Goal: Information Seeking & Learning: Learn about a topic

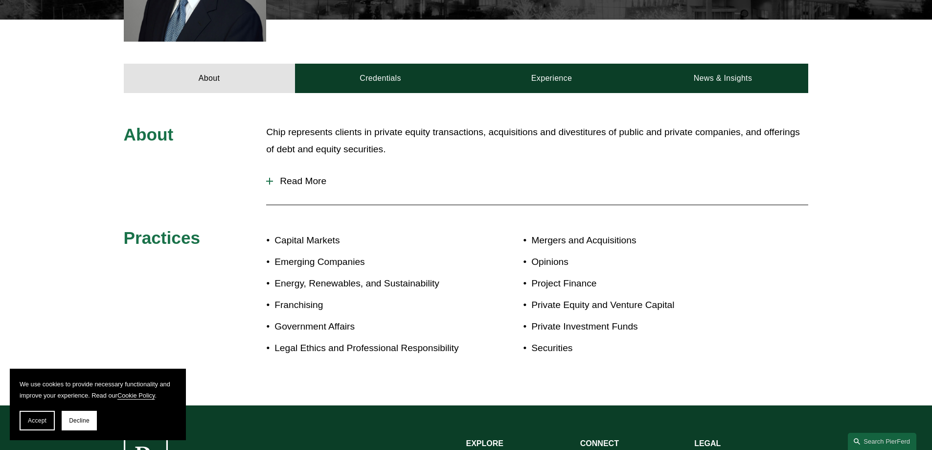
scroll to position [440, 0]
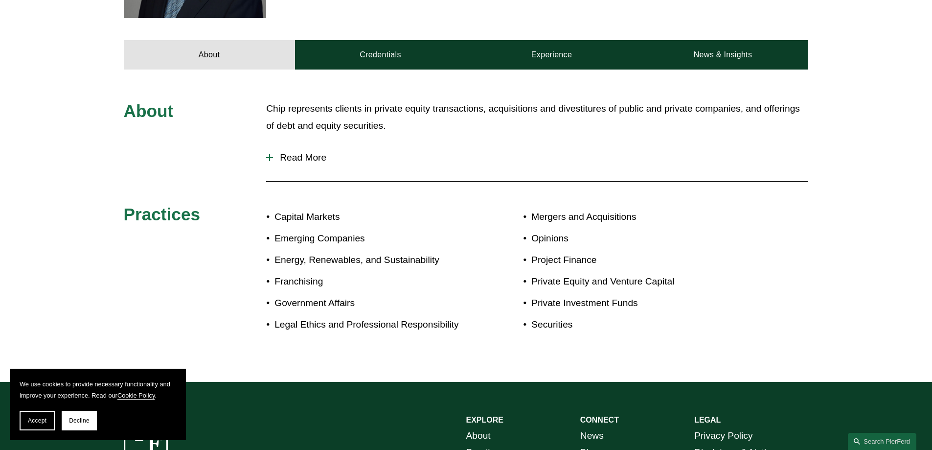
click at [296, 153] on span "Read More" at bounding box center [540, 157] width 535 height 11
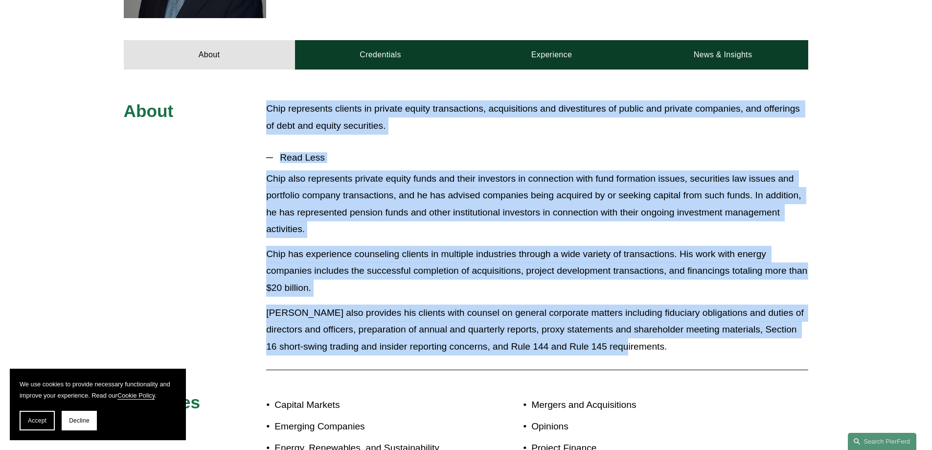
drag, startPoint x: 591, startPoint y: 349, endPoint x: 261, endPoint y: 114, distance: 405.1
click at [254, 114] on div "About Chip represents clients in private equity transactions, acquisitions and …" at bounding box center [466, 319] width 932 height 438
copy div "Chip represents clients in private equity transactions, acquisitions and divest…"
drag, startPoint x: 210, startPoint y: 192, endPoint x: 200, endPoint y: 198, distance: 12.3
click at [210, 192] on div "About Chip represents clients in private equity transactions, acquisitions and …" at bounding box center [466, 319] width 932 height 438
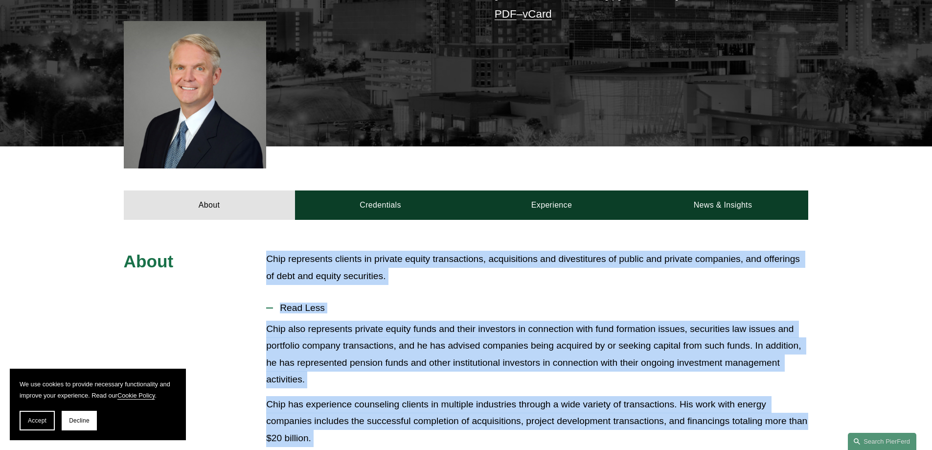
scroll to position [147, 0]
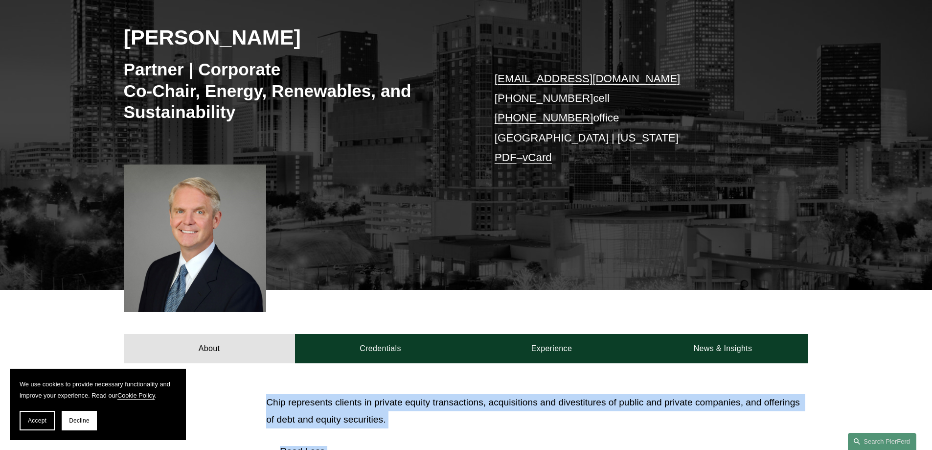
drag, startPoint x: 40, startPoint y: 425, endPoint x: 100, endPoint y: 388, distance: 70.5
click at [41, 424] on button "Accept" at bounding box center [37, 420] width 35 height 20
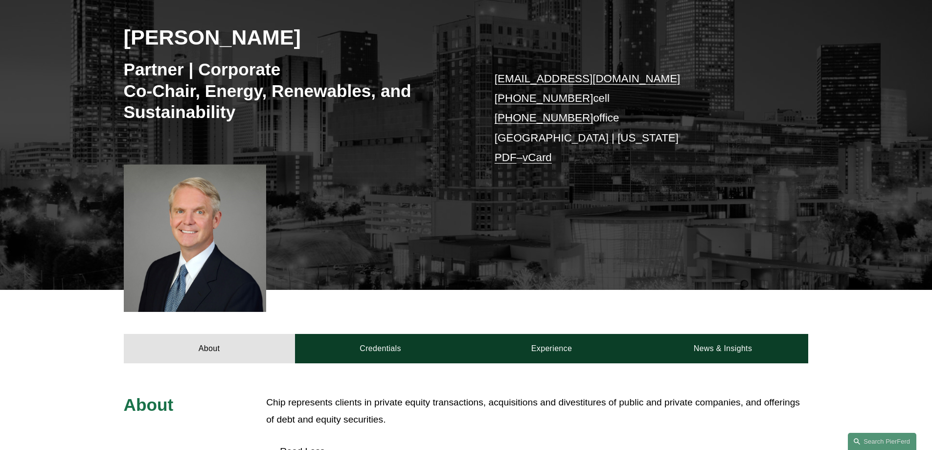
click at [245, 197] on div at bounding box center [195, 237] width 143 height 147
click at [191, 260] on div at bounding box center [195, 237] width 143 height 147
click at [75, 335] on div "About Credentials Experience News & Insights" at bounding box center [466, 326] width 932 height 73
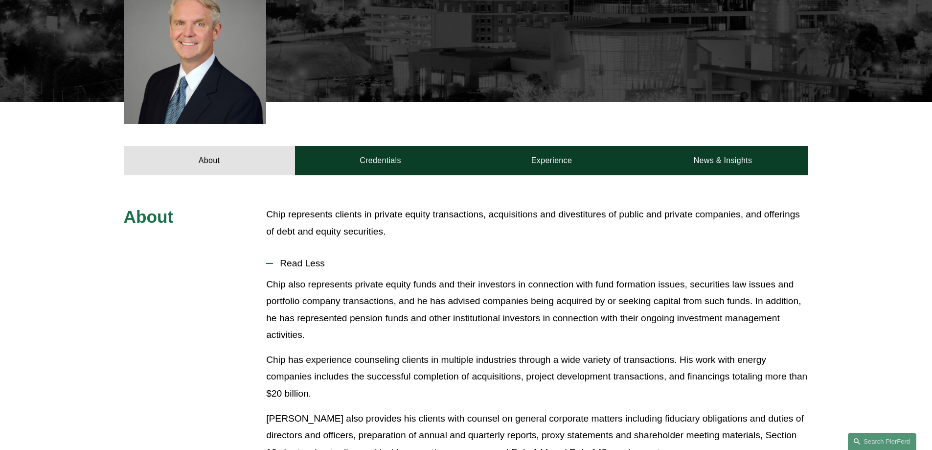
scroll to position [98, 0]
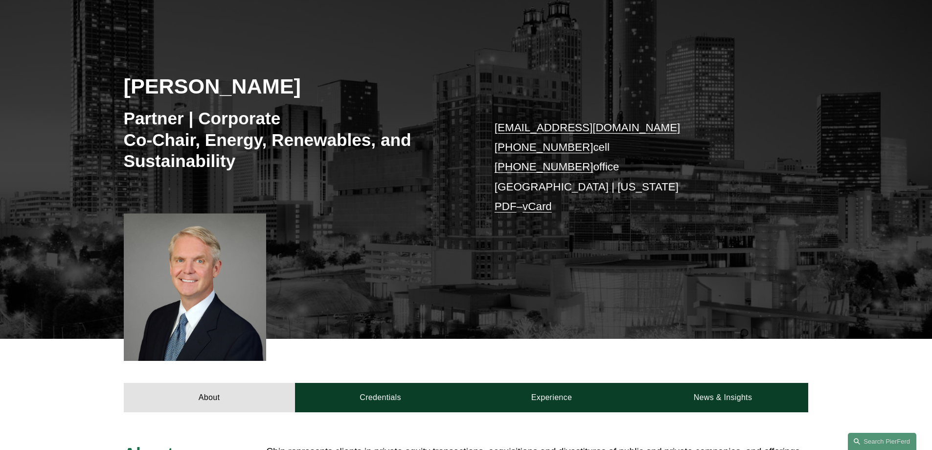
click at [445, 73] on h2 "[PERSON_NAME]" at bounding box center [295, 85] width 342 height 25
